Goal: Transaction & Acquisition: Download file/media

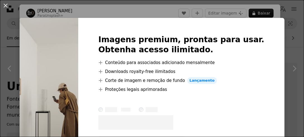
scroll to position [313, 0]
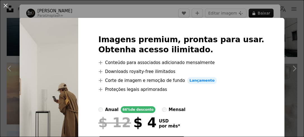
click at [137, 15] on div "An X shape Imagens premium, prontas para usar. Obtenha acesso ilimitado. A plus…" at bounding box center [152, 68] width 304 height 137
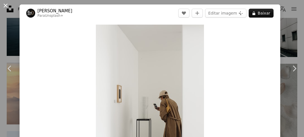
click at [2, 9] on button "An X shape" at bounding box center [5, 5] width 7 height 7
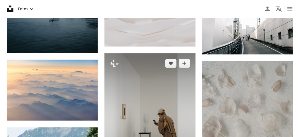
click at [123, 79] on img at bounding box center [150, 121] width 91 height 137
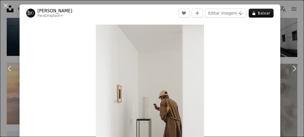
click at [49, 10] on link "[PERSON_NAME]" at bounding box center [54, 11] width 35 height 6
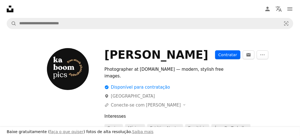
click at [224, 58] on button "Contratar" at bounding box center [227, 54] width 25 height 9
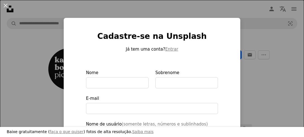
type input "*********"
click at [37, 95] on div "An X shape Baixe gratuitamente ( faça o que quiser ) fotos de alta resolução. S…" at bounding box center [152, 68] width 304 height 137
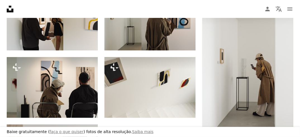
scroll to position [537, 0]
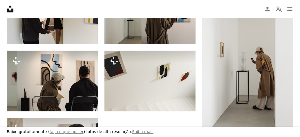
click at [14, 11] on icon "Unsplash logo Página inicial da Unsplash" at bounding box center [9, 8] width 11 height 11
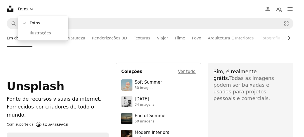
click at [23, 7] on button "Fotos Chevron down" at bounding box center [27, 8] width 22 height 11
click at [39, 34] on span "Ilustrações" at bounding box center [47, 33] width 34 height 6
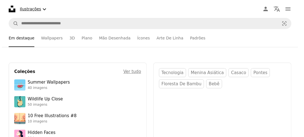
scroll to position [425, 0]
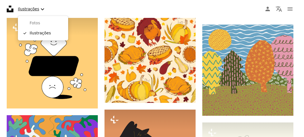
click at [24, 11] on button "Ilustrações Chevron down" at bounding box center [32, 8] width 32 height 11
click at [28, 22] on link "Fotos" at bounding box center [43, 23] width 46 height 10
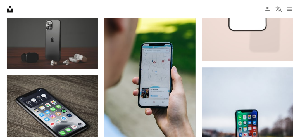
type input "**********"
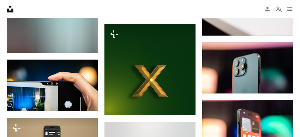
scroll to position [940, 0]
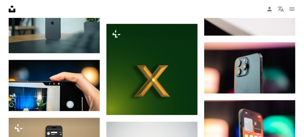
scroll to position [1049, 0]
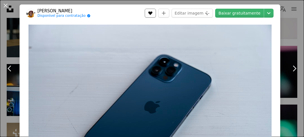
click at [153, 13] on icon "Curtir" at bounding box center [150, 13] width 4 height 4
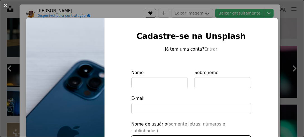
type input "*********"
click at [62, 10] on div "An X shape Cadastre-se na Unsplash Já tem uma conta? Entrar Nome Sobrenome E-ma…" at bounding box center [152, 68] width 304 height 137
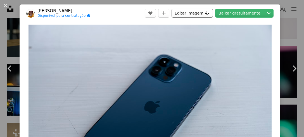
click at [181, 15] on button "Editar imagem Plus sign for Unsplash+" at bounding box center [192, 13] width 41 height 9
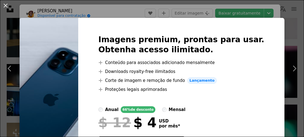
click at [239, 14] on div "An X shape Imagens premium, prontas para usar. Obtenha acesso ilimitado. A plus…" at bounding box center [152, 68] width 304 height 137
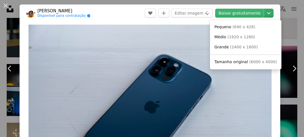
click at [269, 12] on icon "Chevron down" at bounding box center [268, 13] width 9 height 7
click at [246, 49] on span "( 2400 x 1600 )" at bounding box center [244, 47] width 28 height 4
